Goal: Check status

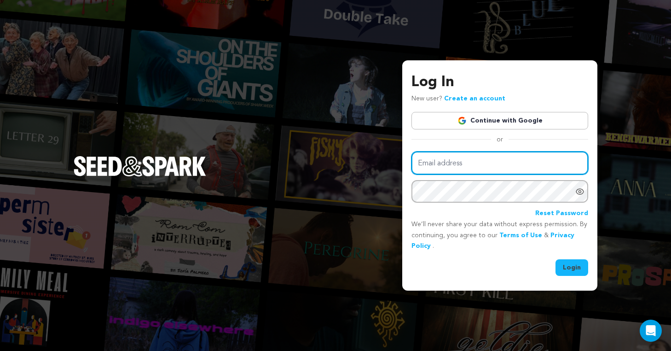
click at [471, 157] on input "Email address" at bounding box center [499, 162] width 177 height 23
type input "raechelzar@gmail.com"
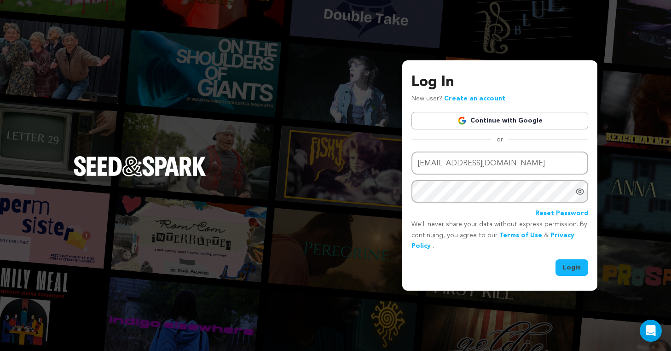
click at [571, 270] on button "Login" at bounding box center [571, 267] width 33 height 17
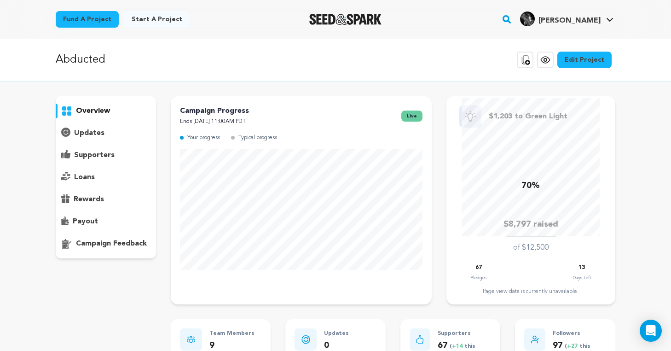
click at [572, 270] on div "13" at bounding box center [581, 267] width 18 height 11
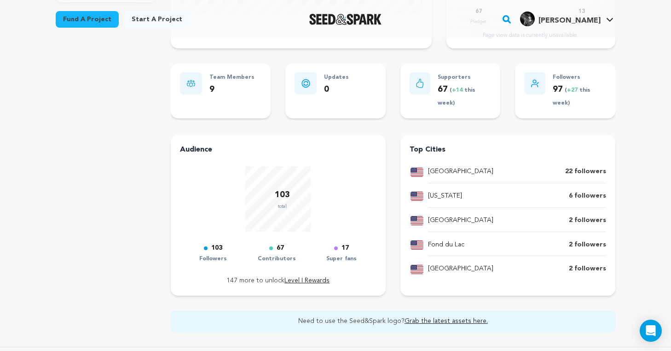
scroll to position [258, 0]
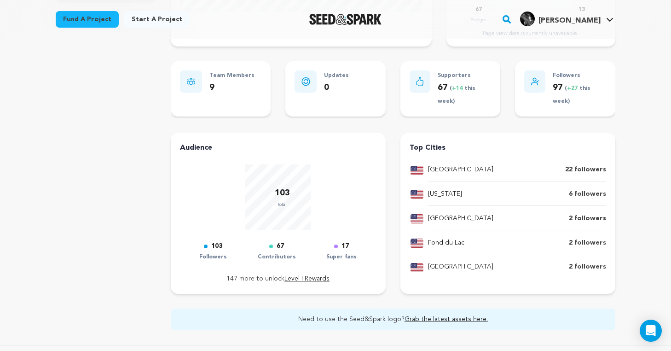
click at [345, 246] on p "17" at bounding box center [344, 246] width 7 height 11
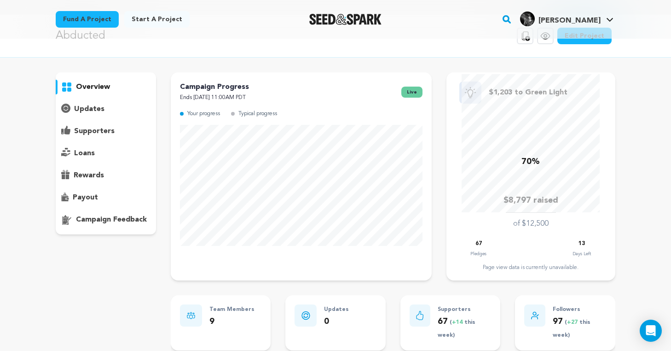
scroll to position [0, 0]
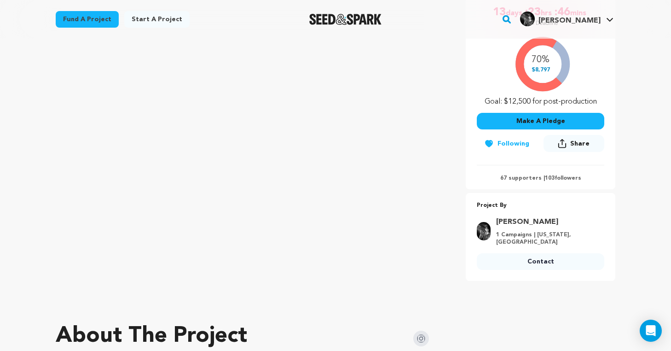
scroll to position [178, 0]
